Goal: Task Accomplishment & Management: Use online tool/utility

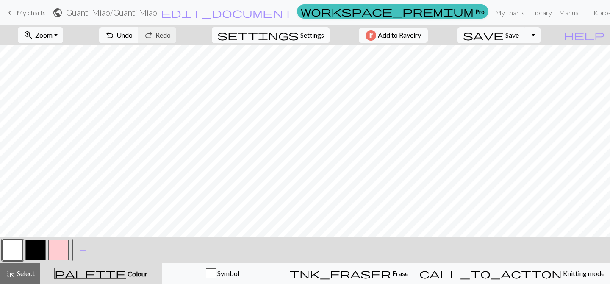
scroll to position [153, 0]
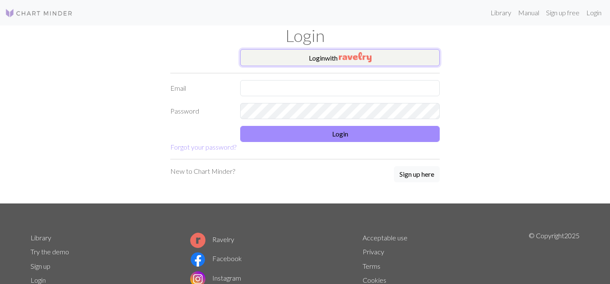
click at [353, 58] on img "button" at bounding box center [355, 57] width 33 height 10
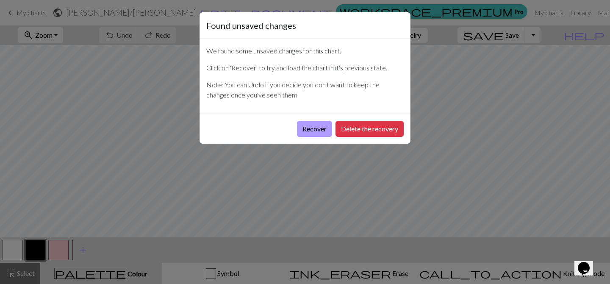
click at [320, 131] on button "Recover" at bounding box center [314, 129] width 35 height 16
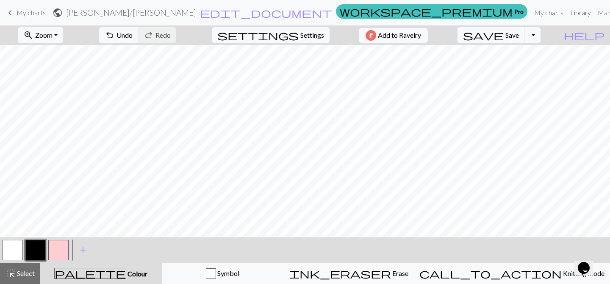
click at [567, 11] on link "Library" at bounding box center [581, 12] width 28 height 17
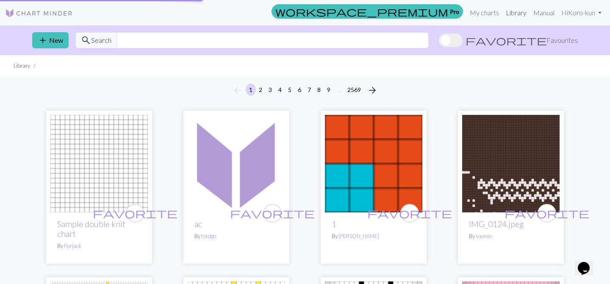
click at [520, 13] on link "Library" at bounding box center [517, 12] width 28 height 17
click at [43, 39] on span "add" at bounding box center [43, 40] width 10 height 12
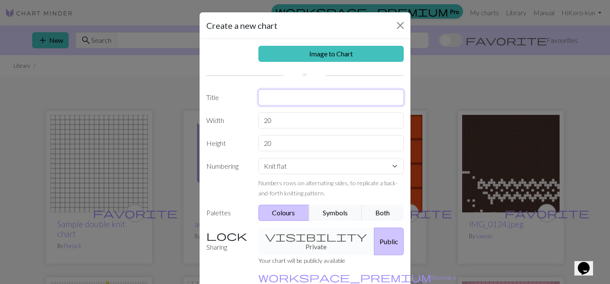
click at [281, 98] on input "text" at bounding box center [332, 97] width 146 height 16
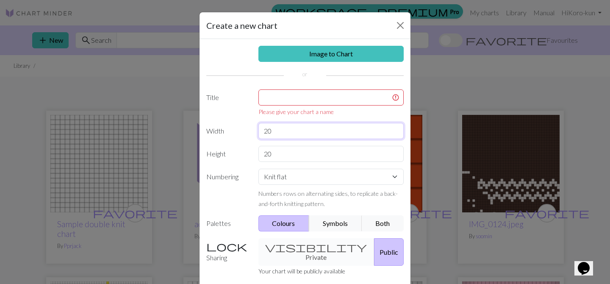
drag, startPoint x: 281, startPoint y: 121, endPoint x: 278, endPoint y: 130, distance: 9.5
click at [278, 130] on input "20" at bounding box center [332, 131] width 146 height 16
type input "44"
drag, startPoint x: 281, startPoint y: 155, endPoint x: 250, endPoint y: 155, distance: 31.4
click at [250, 155] on div "Height 20" at bounding box center [305, 154] width 208 height 16
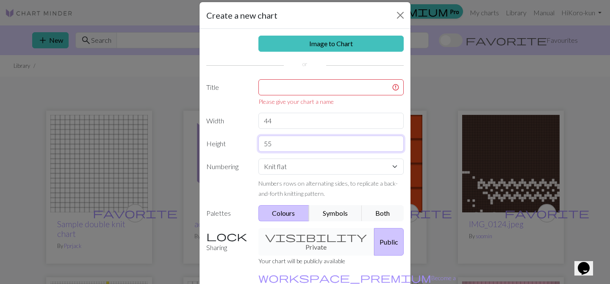
scroll to position [13, 0]
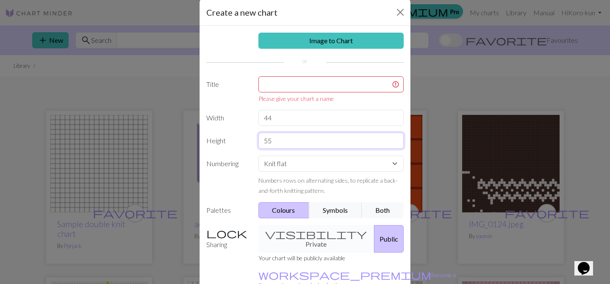
type input "55"
click at [290, 84] on input "text" at bounding box center [332, 84] width 146 height 16
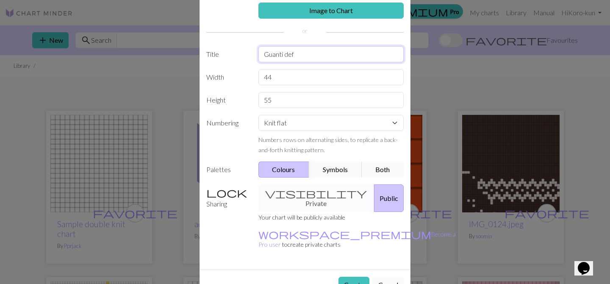
scroll to position [50, 0]
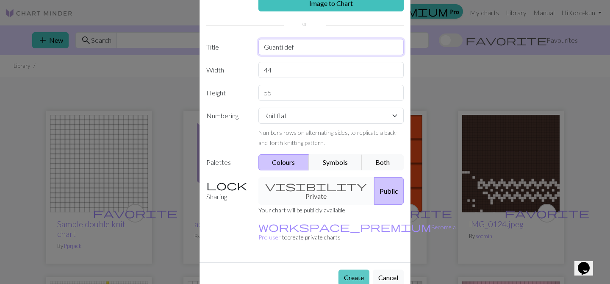
type input "Guanti def"
click at [354, 270] on button "Create" at bounding box center [354, 278] width 31 height 16
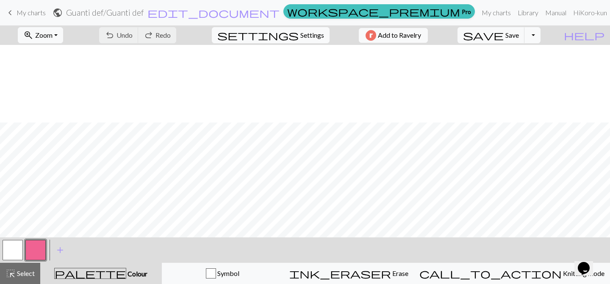
scroll to position [168, 0]
click at [59, 252] on span "add" at bounding box center [60, 250] width 10 height 12
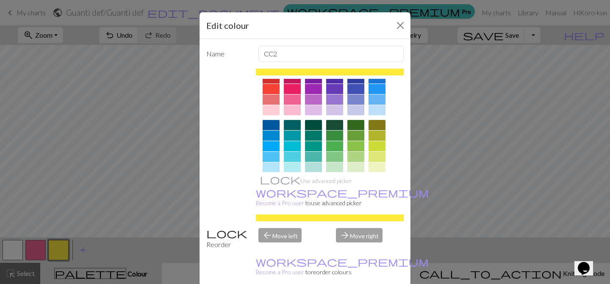
scroll to position [29, 0]
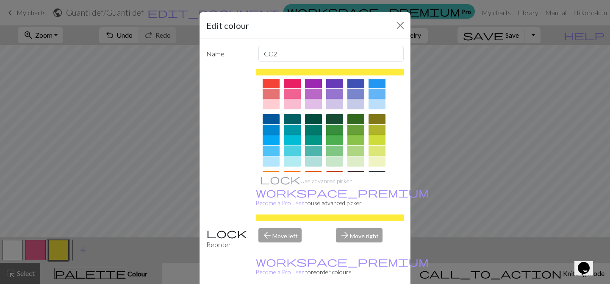
click at [288, 151] on div at bounding box center [292, 151] width 17 height 10
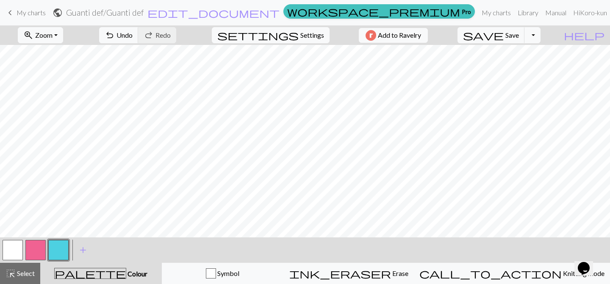
click at [38, 248] on button "button" at bounding box center [35, 250] width 20 height 20
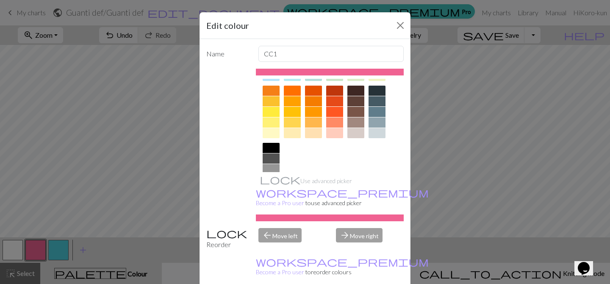
scroll to position [109, 0]
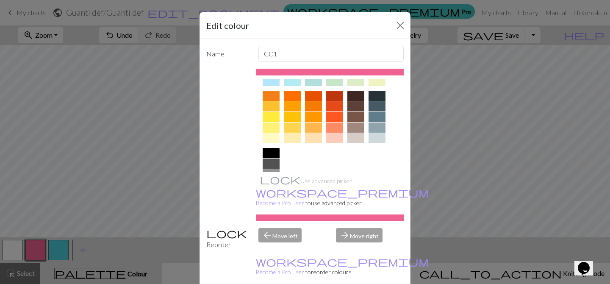
click at [354, 104] on div at bounding box center [355, 106] width 17 height 10
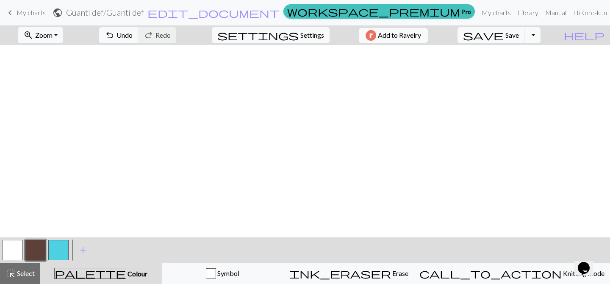
scroll to position [0, 0]
click at [302, 37] on span "Settings" at bounding box center [312, 35] width 24 height 10
select select "aran"
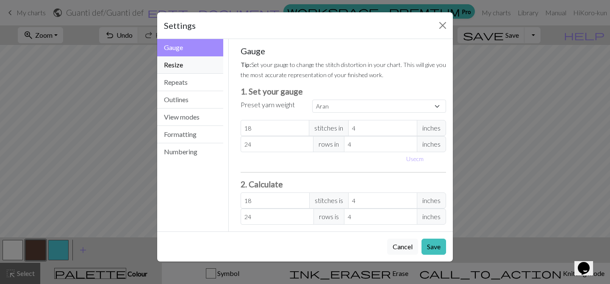
click at [181, 66] on button "Resize" at bounding box center [190, 64] width 66 height 17
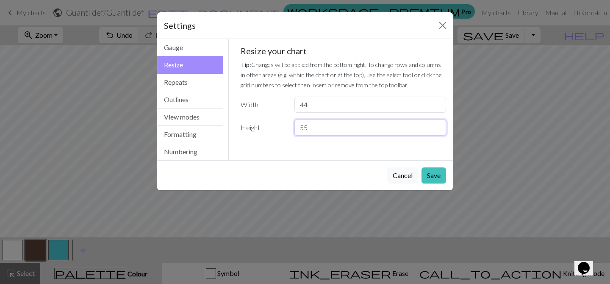
click at [313, 126] on input "55" at bounding box center [371, 128] width 152 height 16
type input "5"
type input "64"
click at [436, 181] on button "Save" at bounding box center [434, 175] width 25 height 16
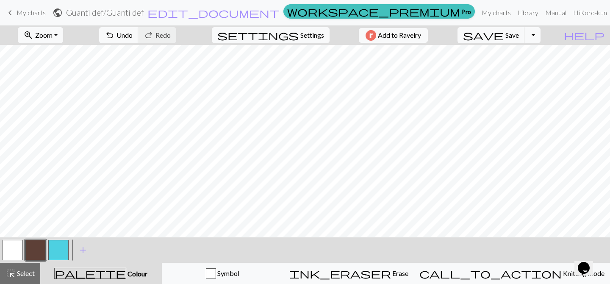
scroll to position [386, 0]
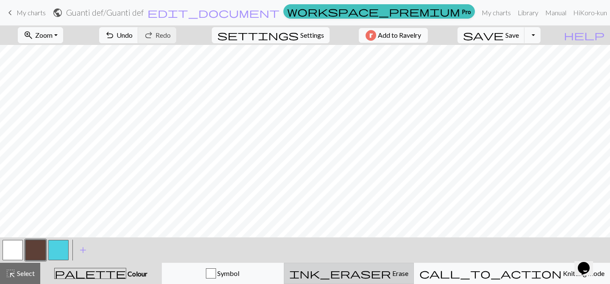
click at [393, 277] on div "ink_eraser Erase Erase" at bounding box center [348, 273] width 119 height 10
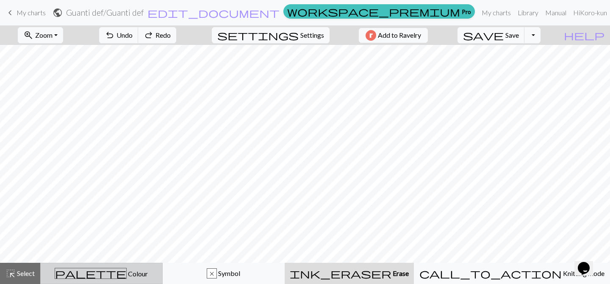
click at [82, 270] on div "palette Colour Colour" at bounding box center [101, 273] width 111 height 11
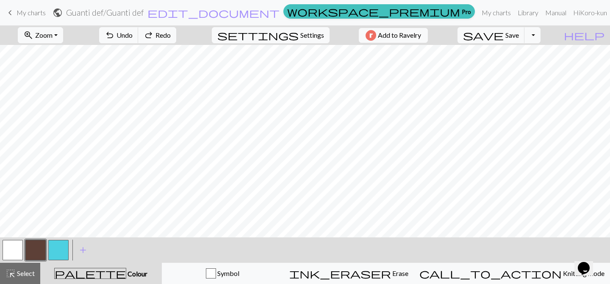
click at [10, 251] on button "button" at bounding box center [13, 250] width 20 height 20
click at [39, 248] on button "button" at bounding box center [35, 250] width 20 height 20
click at [63, 253] on button "button" at bounding box center [58, 250] width 20 height 20
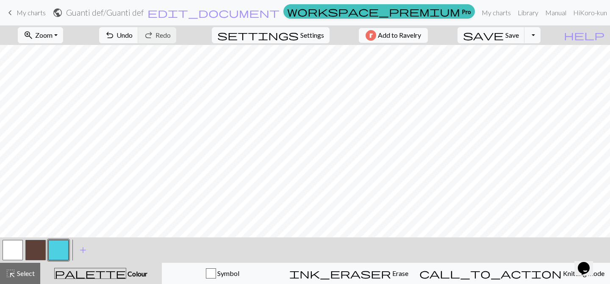
click at [33, 245] on button "button" at bounding box center [35, 250] width 20 height 20
click at [59, 256] on button "button" at bounding box center [58, 250] width 20 height 20
click at [59, 250] on button "button" at bounding box center [58, 250] width 20 height 20
click at [59, 250] on div "Edit colour Name CC2 Use advanced picker workspace_premium Become a Pro user to…" at bounding box center [305, 142] width 610 height 284
click at [56, 256] on button "button" at bounding box center [58, 250] width 20 height 20
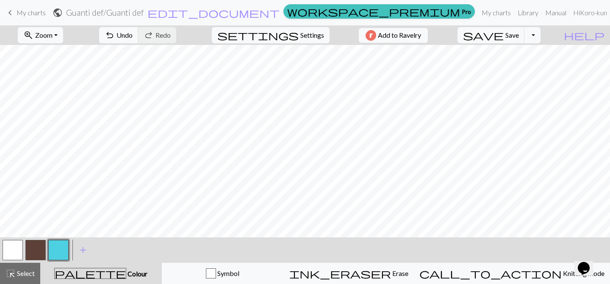
click at [56, 256] on button "button" at bounding box center [58, 250] width 20 height 20
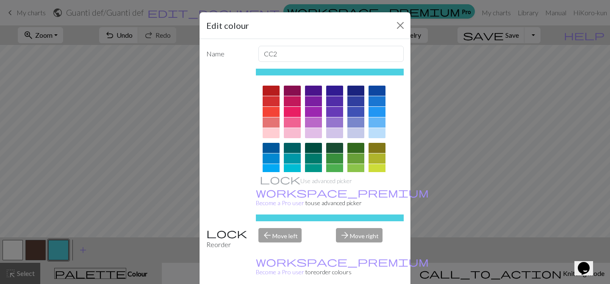
click at [377, 110] on div at bounding box center [377, 112] width 17 height 10
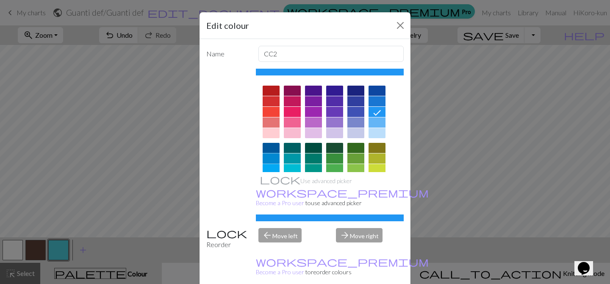
click at [272, 160] on div at bounding box center [271, 158] width 17 height 10
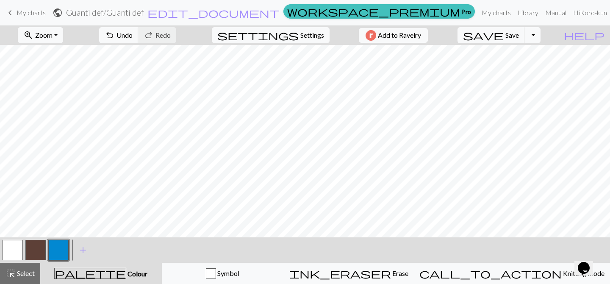
click at [15, 253] on button "button" at bounding box center [13, 250] width 20 height 20
click at [63, 250] on button "button" at bounding box center [58, 250] width 20 height 20
click at [34, 242] on button "button" at bounding box center [35, 250] width 20 height 20
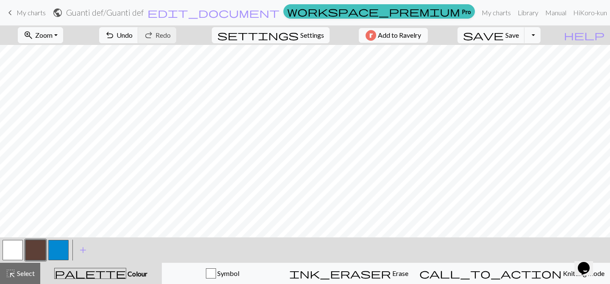
click at [36, 246] on button "button" at bounding box center [35, 250] width 20 height 20
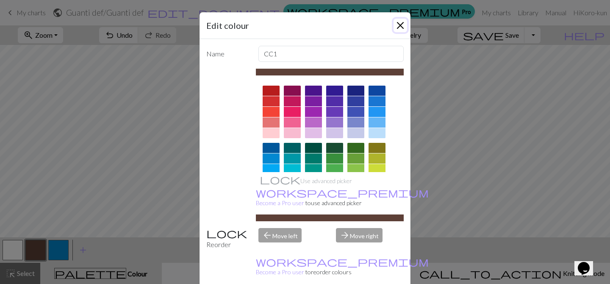
click at [401, 25] on button "Close" at bounding box center [401, 26] width 14 height 14
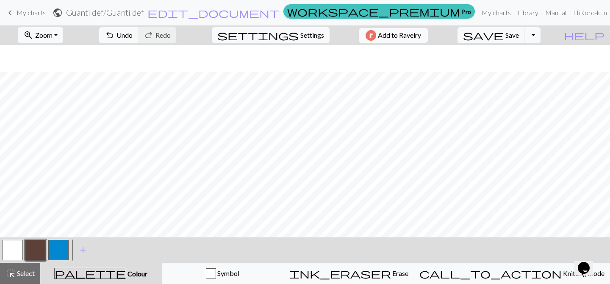
scroll to position [28, 0]
click at [36, 248] on button "button" at bounding box center [35, 250] width 20 height 20
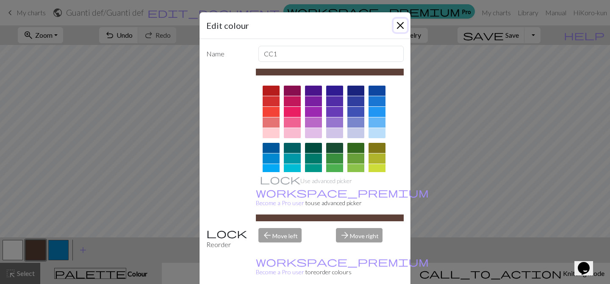
click at [401, 24] on button "Close" at bounding box center [401, 26] width 14 height 14
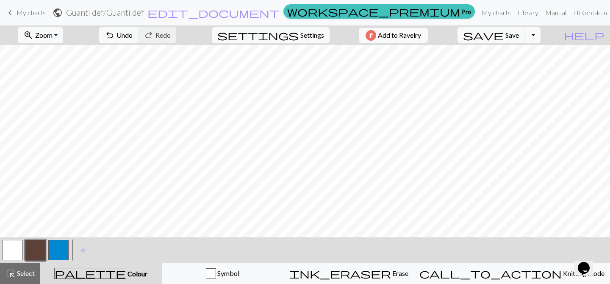
scroll to position [278, 0]
click at [61, 253] on button "button" at bounding box center [58, 250] width 20 height 20
click at [30, 247] on button "button" at bounding box center [35, 250] width 20 height 20
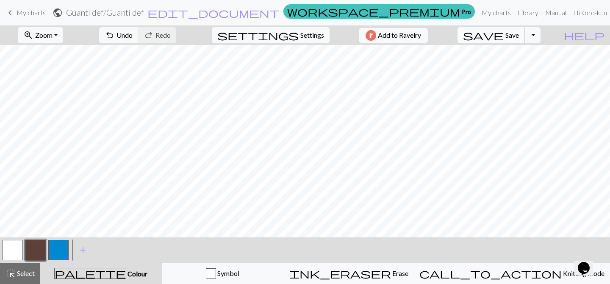
click at [504, 34] on span "save" at bounding box center [483, 35] width 41 height 12
click at [306, 32] on span "Settings" at bounding box center [312, 35] width 24 height 10
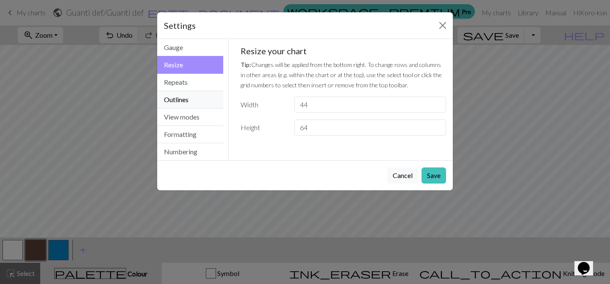
click at [187, 102] on button "Outlines" at bounding box center [190, 99] width 66 height 17
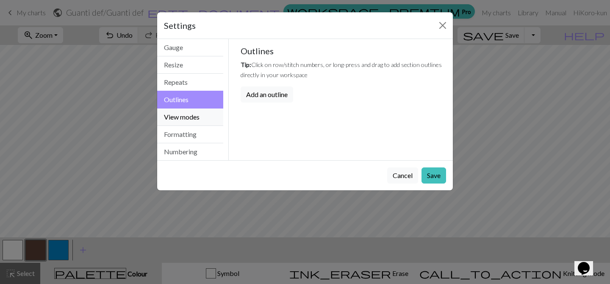
click at [190, 114] on button "View modes" at bounding box center [190, 116] width 66 height 17
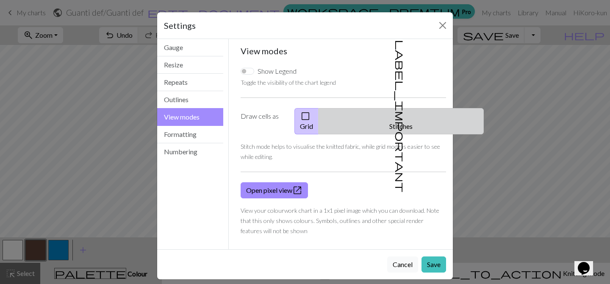
click at [384, 116] on button "label_important Stitches" at bounding box center [401, 121] width 165 height 26
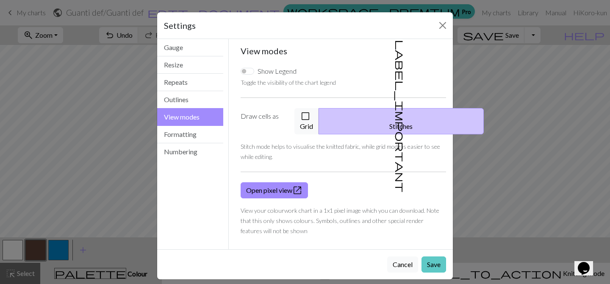
click at [434, 256] on button "Save" at bounding box center [434, 264] width 25 height 16
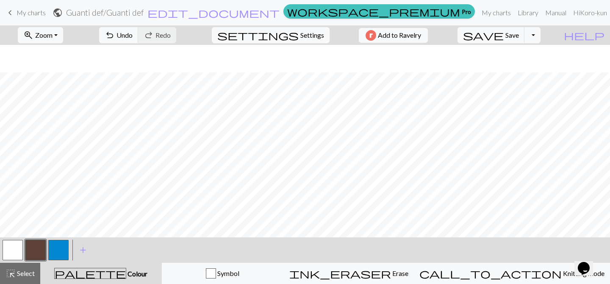
scroll to position [105, 0]
click at [20, 256] on button "button" at bounding box center [13, 250] width 20 height 20
click at [40, 249] on button "button" at bounding box center [35, 250] width 20 height 20
click at [305, 33] on span "Settings" at bounding box center [312, 35] width 24 height 10
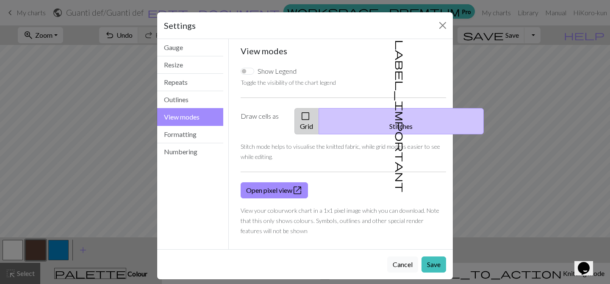
click at [319, 111] on button "check_box_outline_blank Grid" at bounding box center [307, 121] width 25 height 26
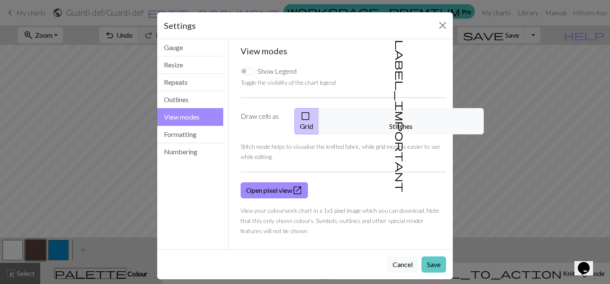
click at [436, 256] on button "Save" at bounding box center [434, 264] width 25 height 16
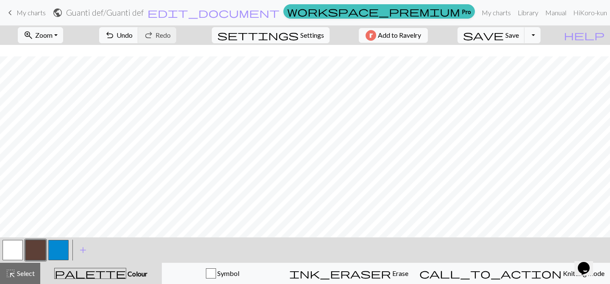
scroll to position [142, 0]
click at [17, 247] on button "button" at bounding box center [13, 250] width 20 height 20
click at [39, 248] on button "button" at bounding box center [35, 250] width 20 height 20
click at [8, 257] on button "button" at bounding box center [13, 250] width 20 height 20
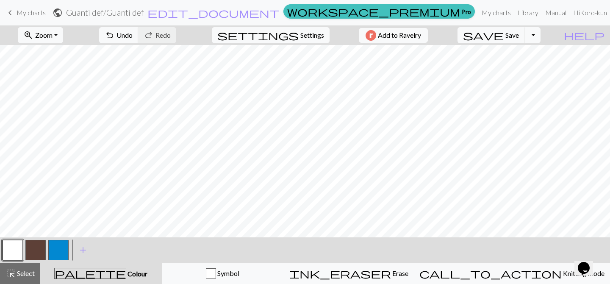
click at [34, 253] on button "button" at bounding box center [35, 250] width 20 height 20
click at [22, 270] on span "Select" at bounding box center [25, 273] width 19 height 8
click at [306, 39] on span "Settings" at bounding box center [312, 35] width 24 height 10
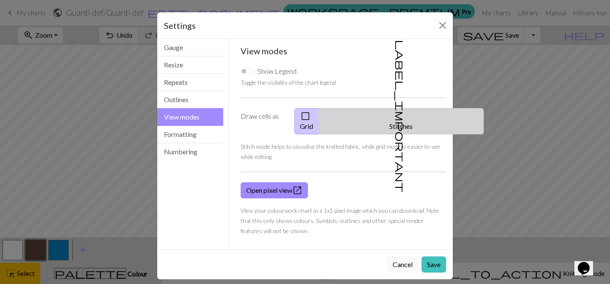
click at [398, 111] on button "label_important Stitches" at bounding box center [401, 121] width 165 height 26
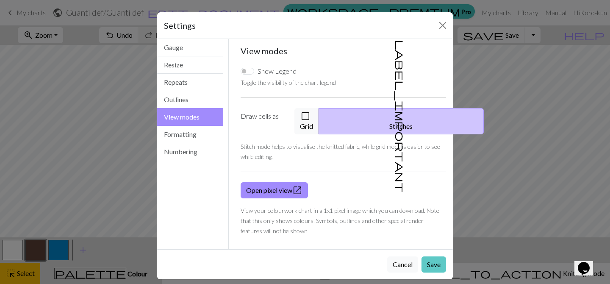
click at [438, 256] on button "Save" at bounding box center [434, 264] width 25 height 16
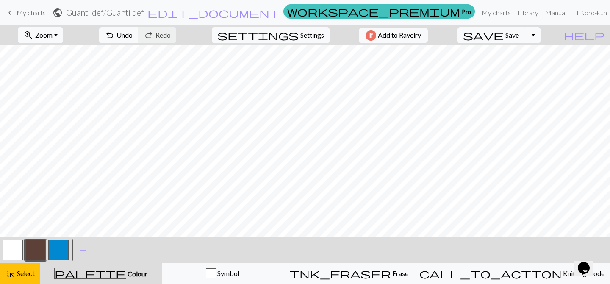
click at [17, 250] on button "button" at bounding box center [13, 250] width 20 height 20
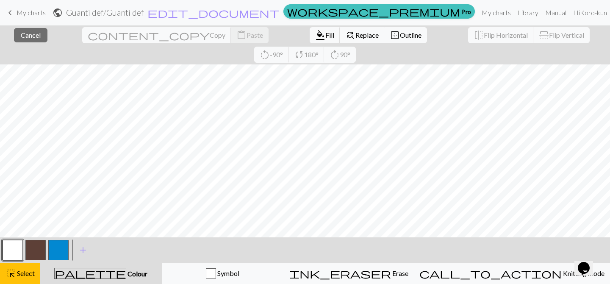
click at [19, 245] on button "button" at bounding box center [13, 250] width 20 height 20
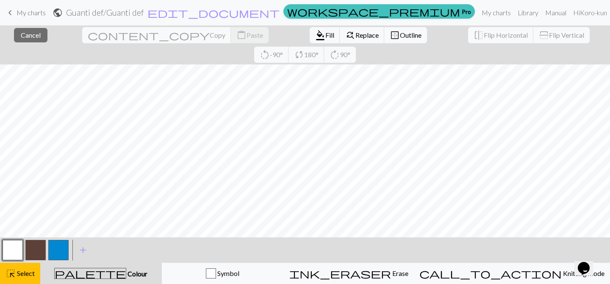
click at [137, 271] on div "palette Colour Colour" at bounding box center [100, 273] width 111 height 11
click at [22, 269] on span "Select" at bounding box center [25, 273] width 19 height 8
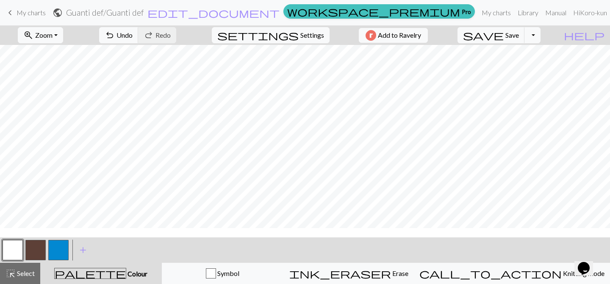
scroll to position [0, 0]
click at [64, 245] on button "button" at bounding box center [58, 250] width 20 height 20
click at [306, 34] on span "Settings" at bounding box center [312, 35] width 24 height 10
select select "aran"
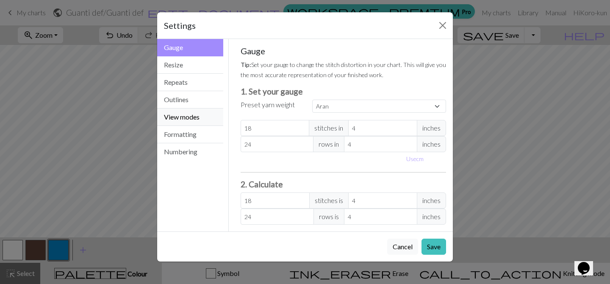
click at [184, 113] on button "View modes" at bounding box center [190, 116] width 66 height 17
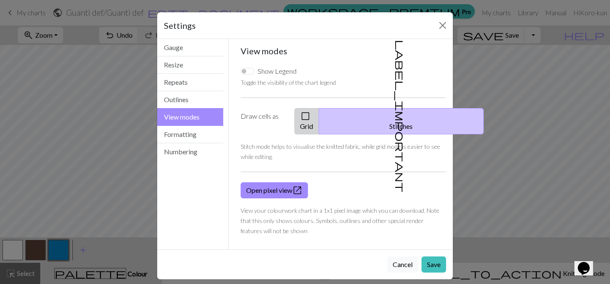
click at [319, 116] on button "check_box_outline_blank Grid" at bounding box center [307, 121] width 25 height 26
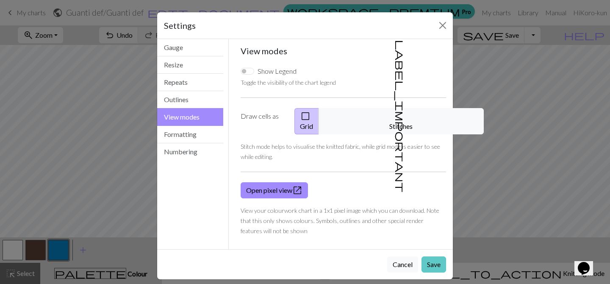
click at [435, 256] on button "Save" at bounding box center [434, 264] width 25 height 16
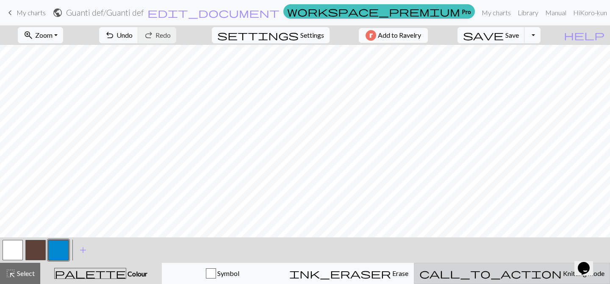
click at [562, 275] on span "Knitting mode" at bounding box center [583, 273] width 43 height 8
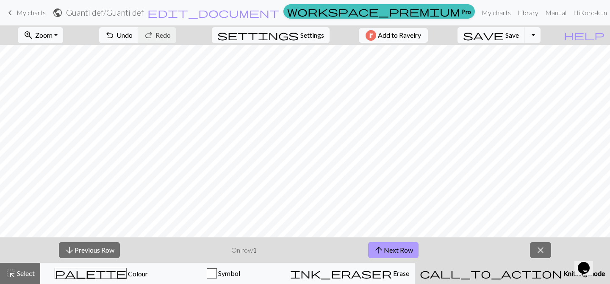
click at [400, 249] on button "arrow_upward Next Row" at bounding box center [393, 250] width 50 height 16
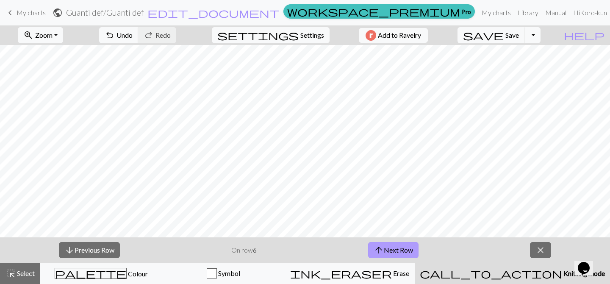
click at [400, 249] on button "arrow_upward Next Row" at bounding box center [393, 250] width 50 height 16
click at [400, 249] on button "arrow_upward Next Row" at bounding box center [395, 250] width 50 height 16
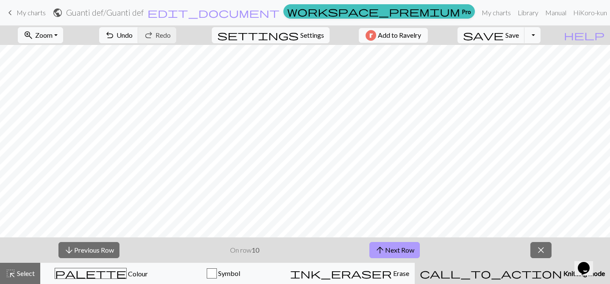
click at [400, 249] on button "arrow_upward Next Row" at bounding box center [395, 250] width 50 height 16
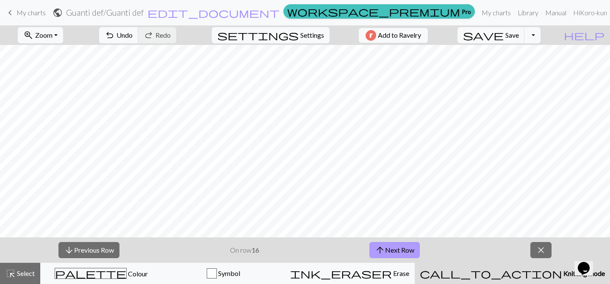
click at [400, 249] on button "arrow_upward Next Row" at bounding box center [395, 250] width 50 height 16
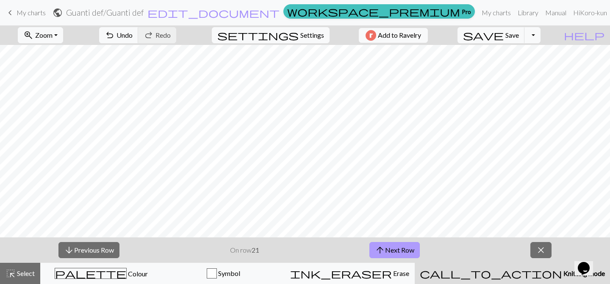
click at [400, 249] on button "arrow_upward Next Row" at bounding box center [395, 250] width 50 height 16
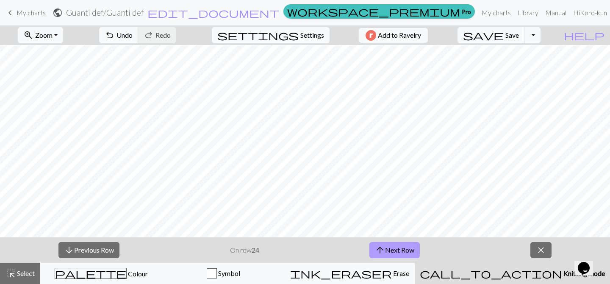
click at [400, 249] on button "arrow_upward Next Row" at bounding box center [395, 250] width 50 height 16
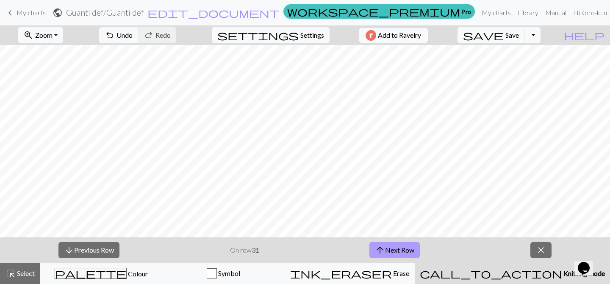
click at [400, 249] on button "arrow_upward Next Row" at bounding box center [395, 250] width 50 height 16
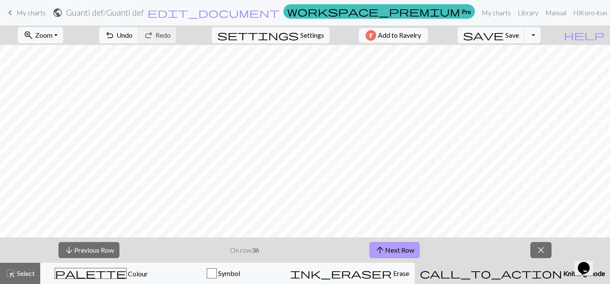
click at [400, 249] on button "arrow_upward Next Row" at bounding box center [395, 250] width 50 height 16
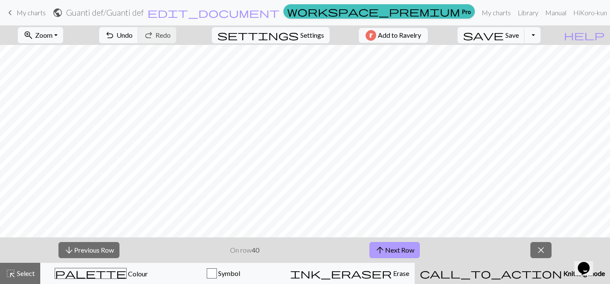
click at [400, 249] on button "arrow_upward Next Row" at bounding box center [395, 250] width 50 height 16
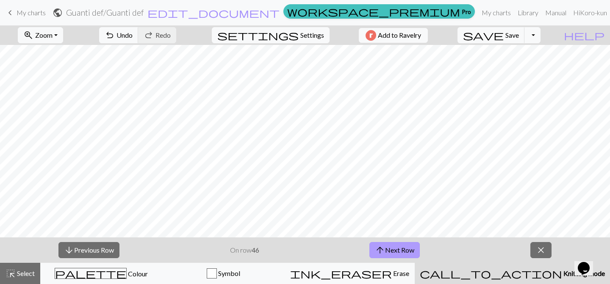
click at [400, 249] on button "arrow_upward Next Row" at bounding box center [395, 250] width 50 height 16
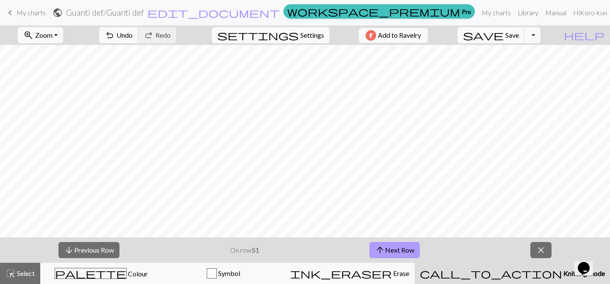
click at [400, 249] on button "arrow_upward Next Row" at bounding box center [395, 250] width 50 height 16
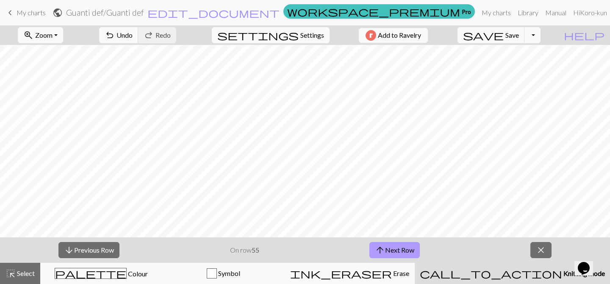
click at [400, 249] on button "arrow_upward Next Row" at bounding box center [395, 250] width 50 height 16
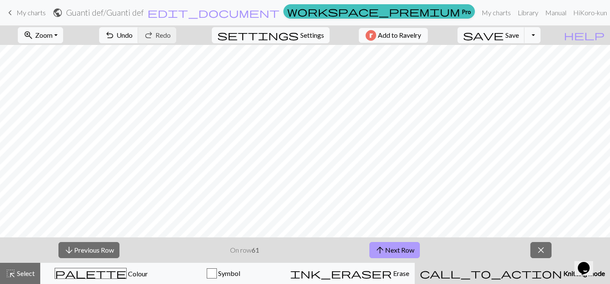
click at [400, 249] on button "arrow_upward Next Row" at bounding box center [395, 250] width 50 height 16
click at [93, 252] on button "arrow_downward Previous Row" at bounding box center [88, 250] width 61 height 16
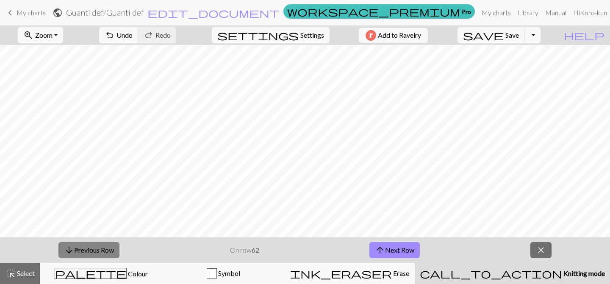
click at [85, 252] on button "arrow_downward Previous Row" at bounding box center [88, 250] width 61 height 16
click at [69, 248] on span "arrow_downward" at bounding box center [69, 250] width 10 height 12
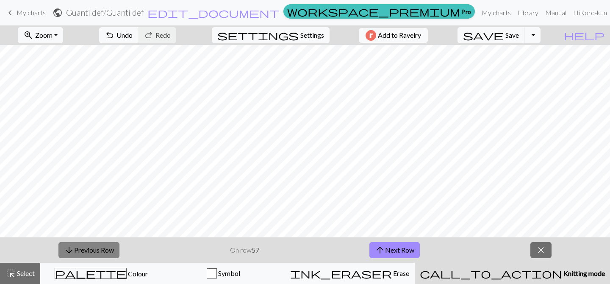
click at [69, 248] on span "arrow_downward" at bounding box center [69, 250] width 10 height 12
click at [314, 33] on span "Settings" at bounding box center [312, 35] width 24 height 10
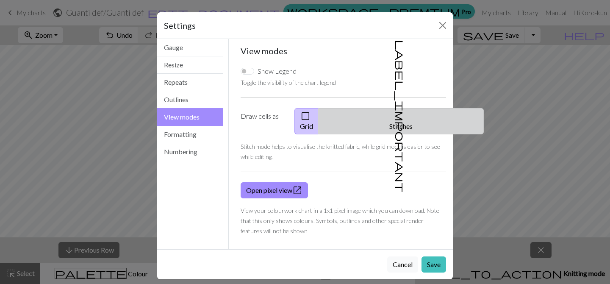
click at [414, 118] on button "label_important Stitches" at bounding box center [401, 121] width 165 height 26
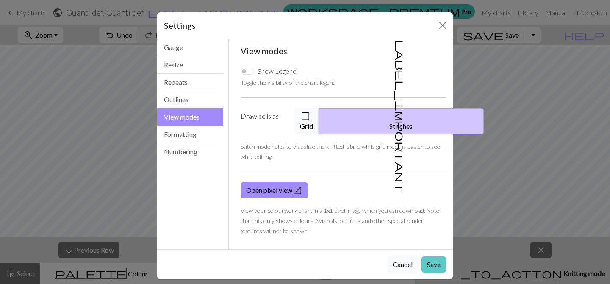
click at [437, 256] on button "Save" at bounding box center [434, 264] width 25 height 16
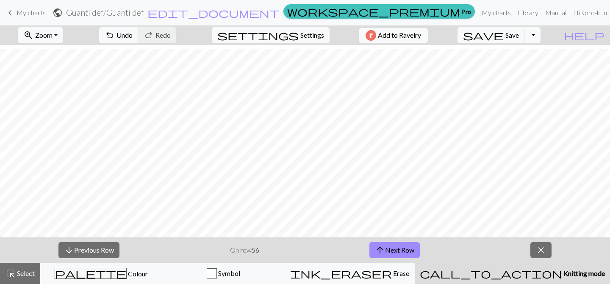
scroll to position [4, 0]
click at [88, 246] on button "arrow_downward Previous Row" at bounding box center [88, 250] width 61 height 16
click at [314, 32] on span "Settings" at bounding box center [312, 35] width 24 height 10
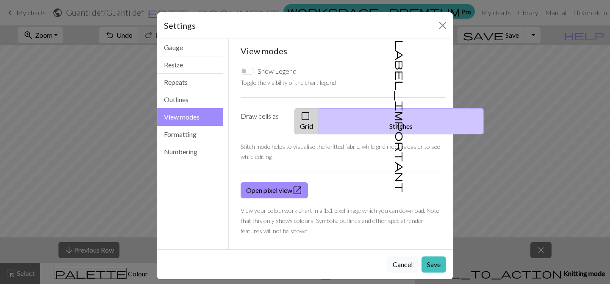
click at [311, 120] on span "check_box_outline_blank" at bounding box center [305, 116] width 10 height 12
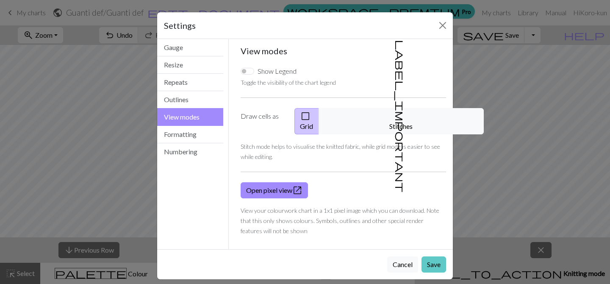
click at [431, 261] on button "Save" at bounding box center [434, 264] width 25 height 16
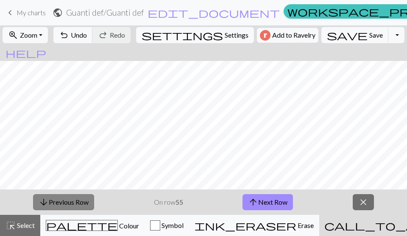
click at [56, 201] on button "arrow_downward Previous Row" at bounding box center [63, 203] width 61 height 16
click at [76, 202] on button "arrow_downward Previous Row" at bounding box center [63, 203] width 61 height 16
click at [54, 199] on button "arrow_downward Previous Row" at bounding box center [63, 203] width 61 height 16
click at [75, 200] on button "arrow_downward Previous Row" at bounding box center [63, 203] width 61 height 16
